Goal: Navigation & Orientation: Find specific page/section

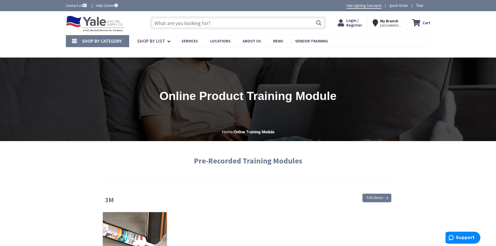
click at [356, 23] on span "Login / Register" at bounding box center [354, 23] width 16 height 10
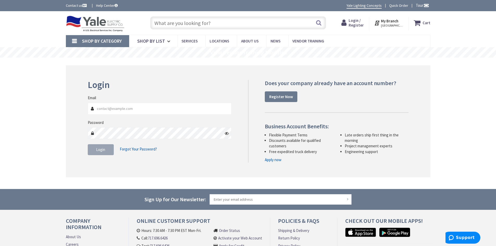
click at [120, 107] on input "Email" at bounding box center [160, 109] width 144 height 12
type input "m.snyder@yaleelectricsupply.com"
click at [98, 153] on button "Login" at bounding box center [101, 149] width 26 height 11
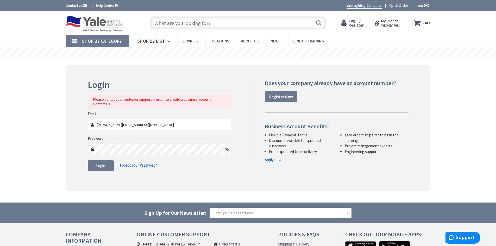
click at [228, 147] on icon at bounding box center [227, 149] width 4 height 4
click at [80, 143] on div "Login Please contact our customer support in order to create a business account…" at bounding box center [248, 128] width 365 height 126
click at [106, 161] on button "Login" at bounding box center [101, 165] width 26 height 11
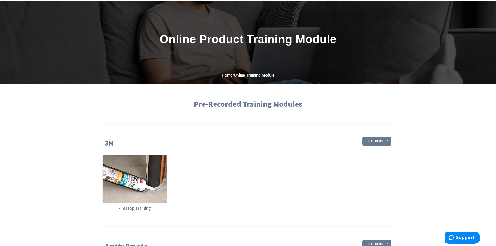
scroll to position [97, 0]
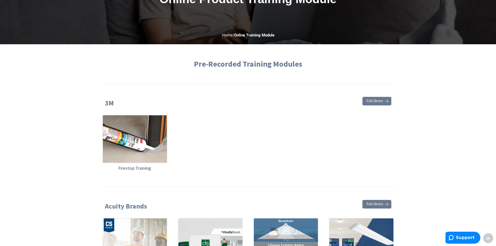
click at [372, 101] on span "Full Library" at bounding box center [375, 100] width 17 height 3
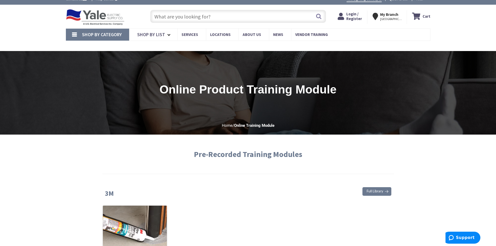
scroll to position [0, 0]
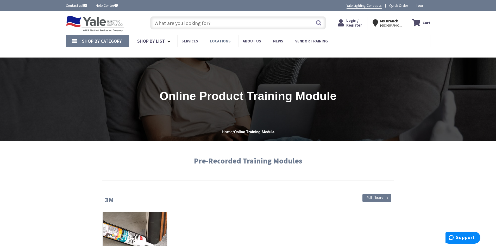
click at [217, 43] on span "Locations" at bounding box center [220, 41] width 21 height 5
